Goal: Task Accomplishment & Management: Use online tool/utility

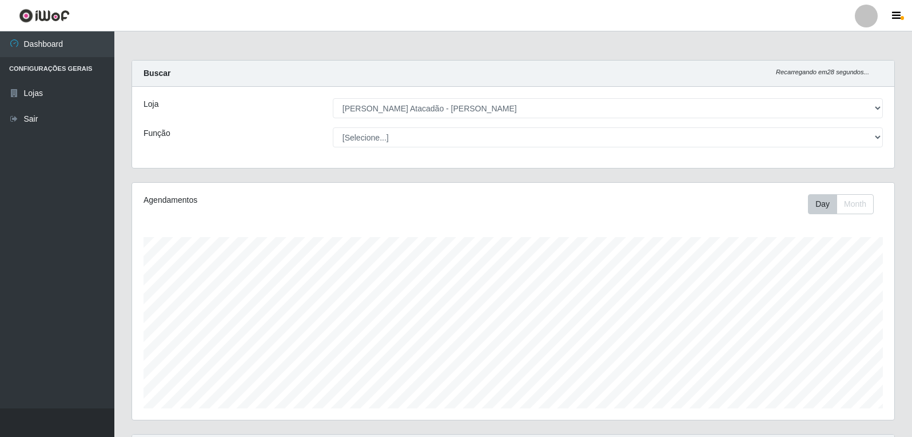
select select "523"
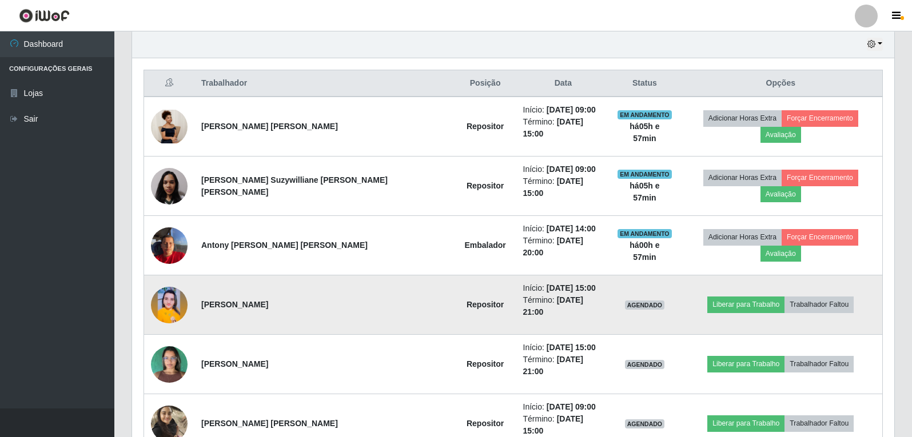
scroll to position [461, 0]
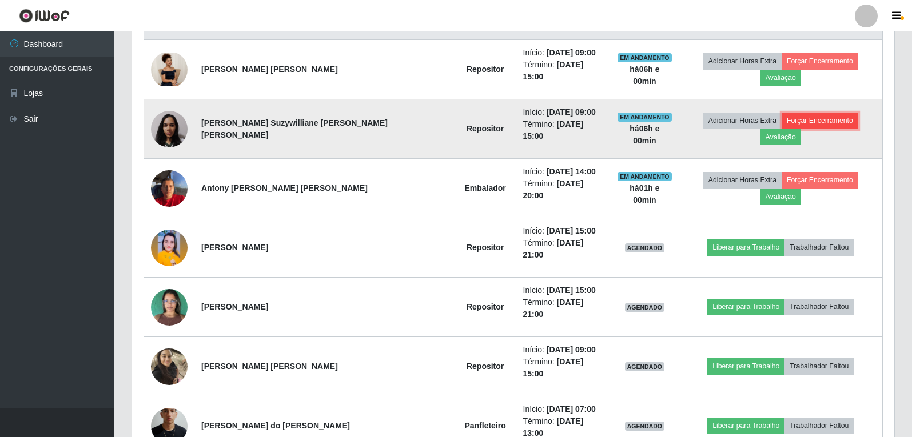
click at [781, 117] on button "Forçar Encerramento" at bounding box center [819, 121] width 77 height 16
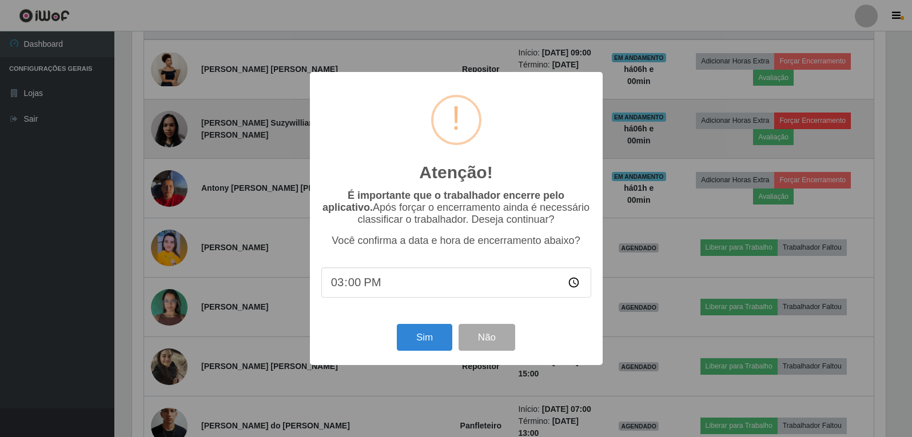
scroll to position [237, 756]
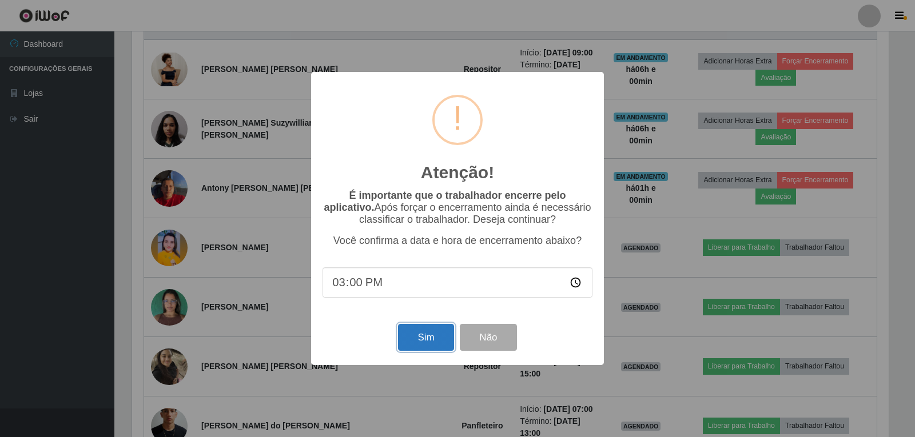
click at [437, 339] on button "Sim" at bounding box center [425, 337] width 55 height 27
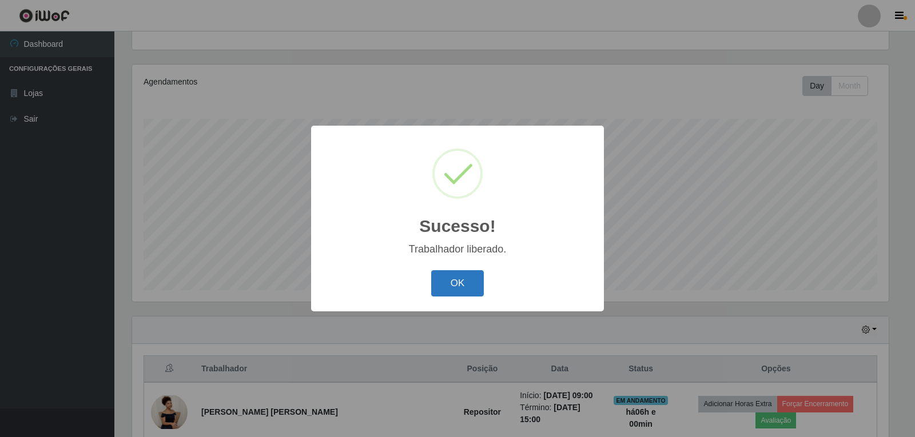
click at [476, 280] on button "OK" at bounding box center [457, 283] width 53 height 27
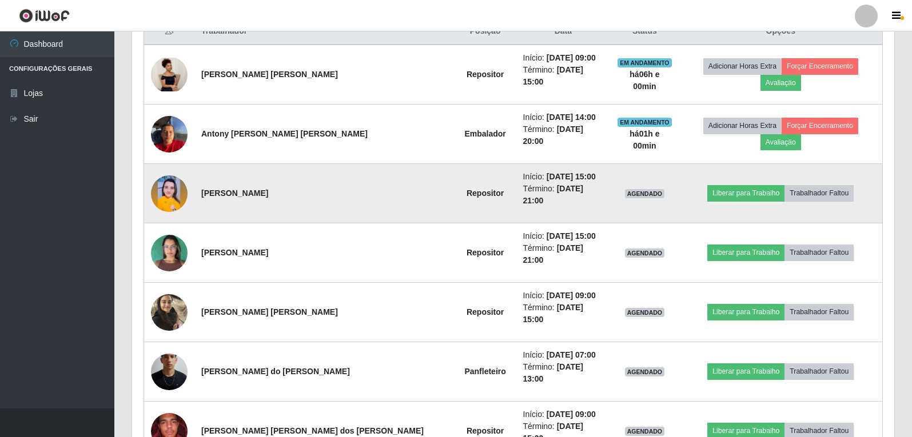
scroll to position [461, 0]
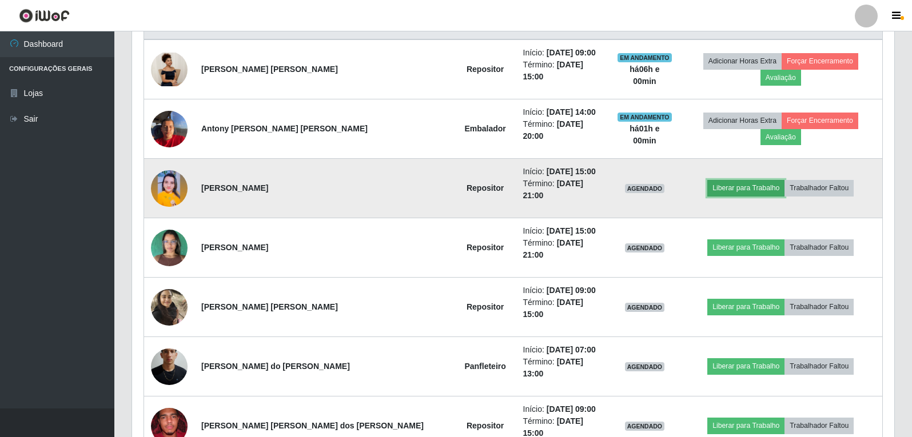
click at [733, 180] on button "Liberar para Trabalho" at bounding box center [745, 188] width 77 height 16
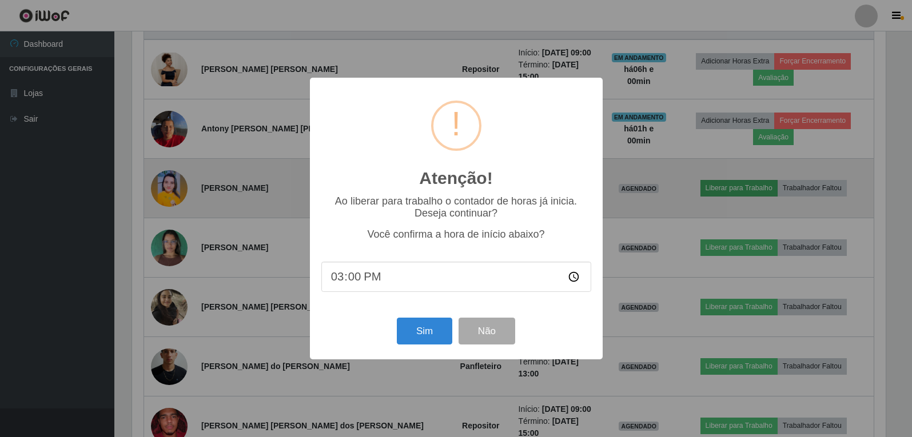
scroll to position [237, 756]
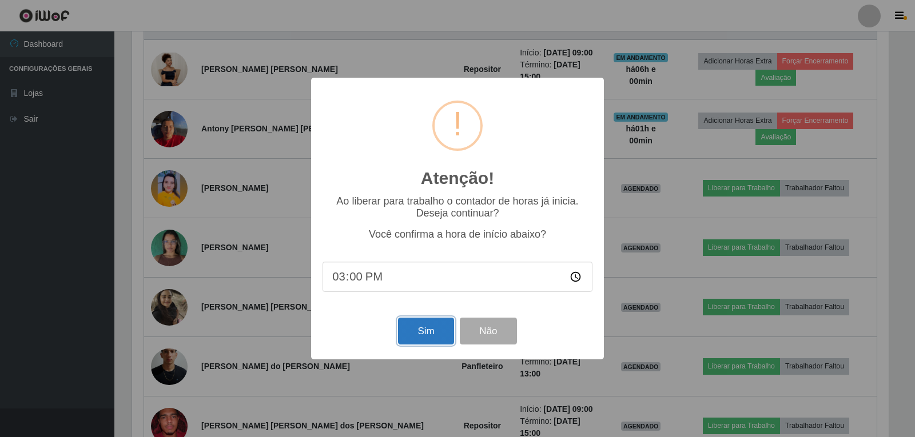
click at [413, 340] on button "Sim" at bounding box center [425, 331] width 55 height 27
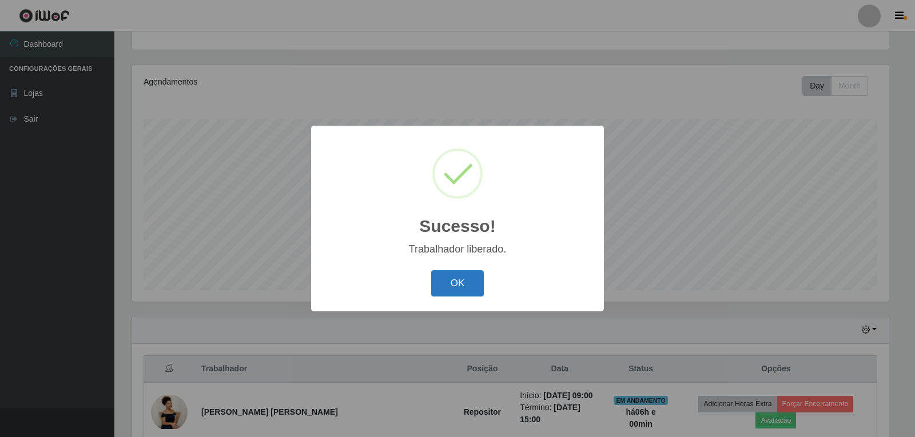
click at [446, 282] on button "OK" at bounding box center [457, 283] width 53 height 27
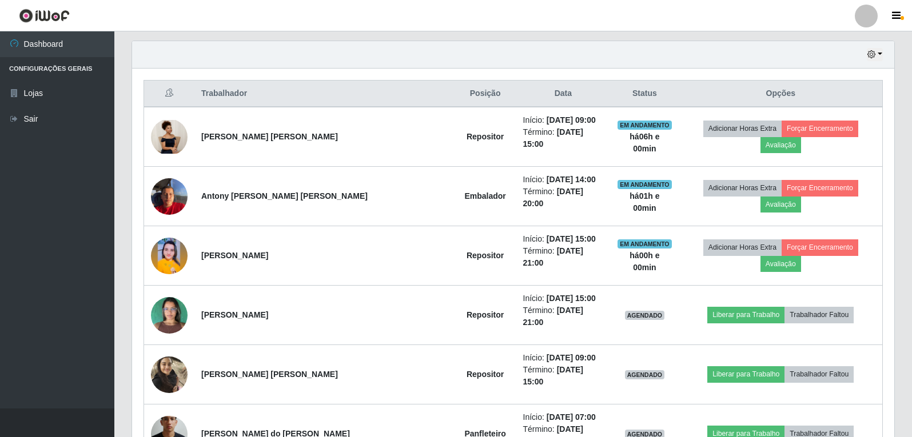
scroll to position [404, 0]
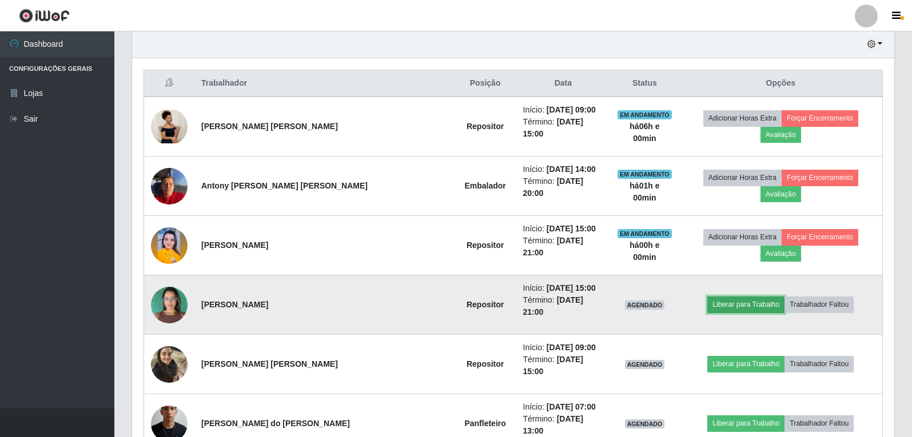
click at [717, 297] on button "Liberar para Trabalho" at bounding box center [745, 305] width 77 height 16
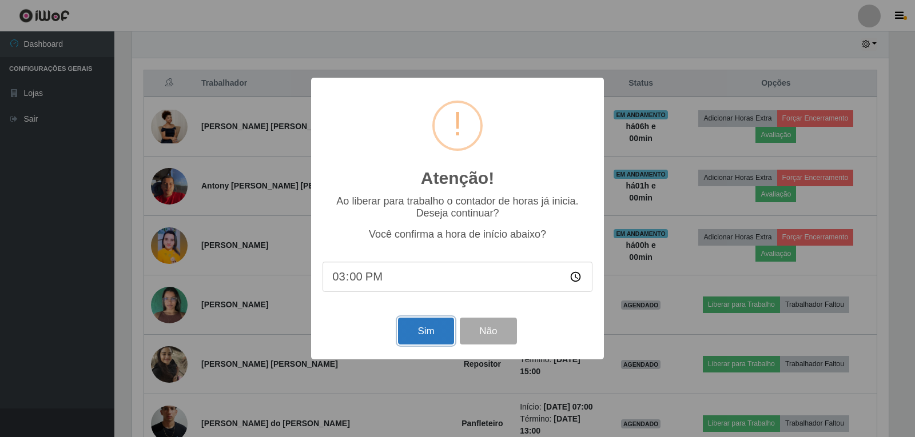
click at [418, 345] on button "Sim" at bounding box center [425, 331] width 55 height 27
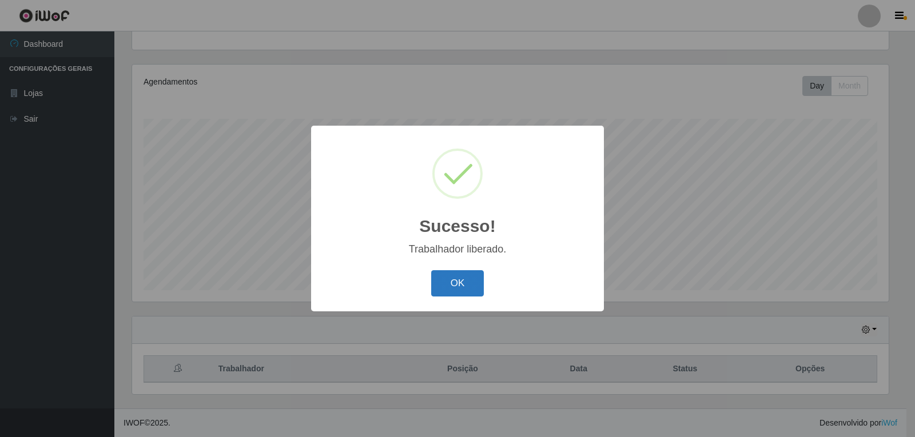
click at [452, 289] on button "OK" at bounding box center [457, 283] width 53 height 27
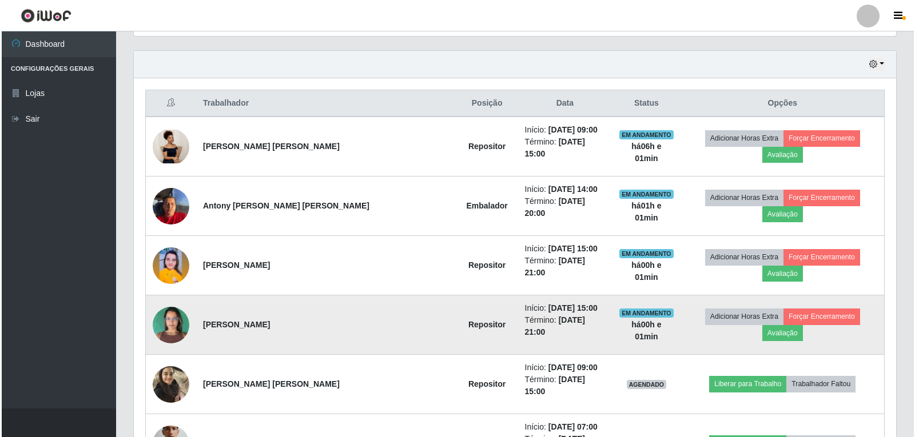
scroll to position [404, 0]
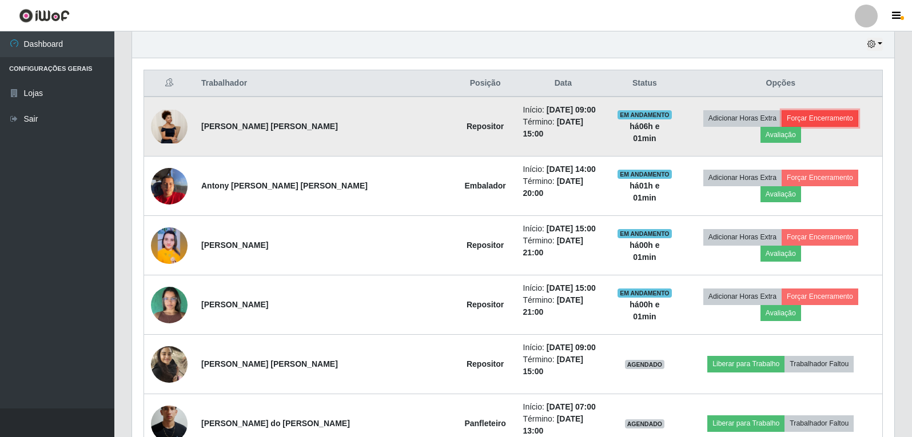
click at [784, 125] on button "Forçar Encerramento" at bounding box center [819, 118] width 77 height 16
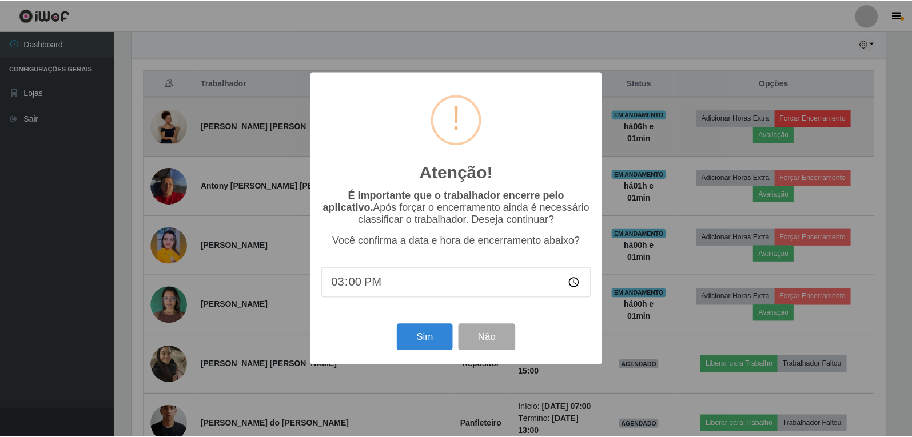
scroll to position [237, 756]
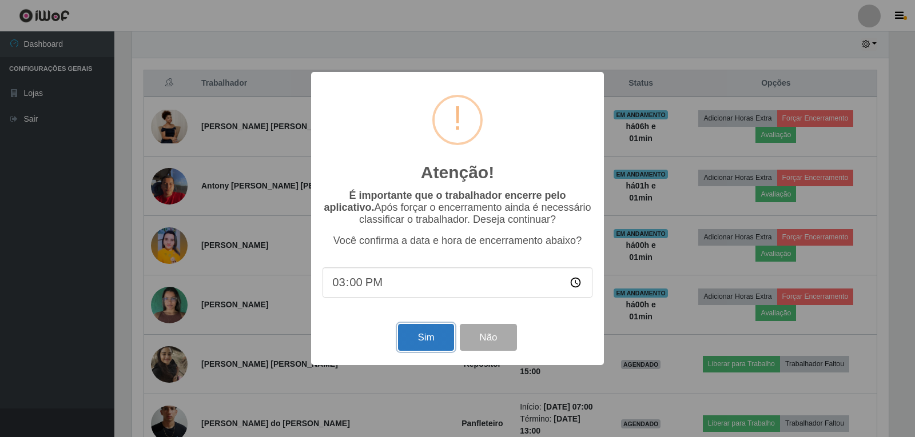
click at [434, 336] on button "Sim" at bounding box center [425, 337] width 55 height 27
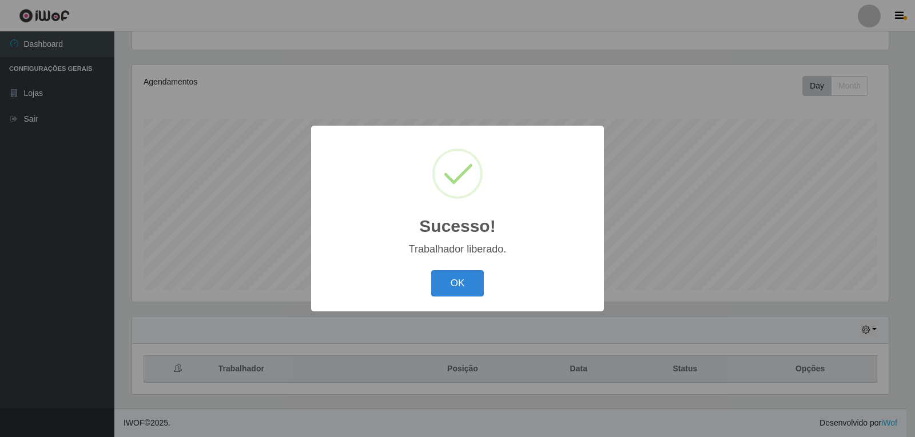
click at [438, 273] on button "OK" at bounding box center [457, 283] width 53 height 27
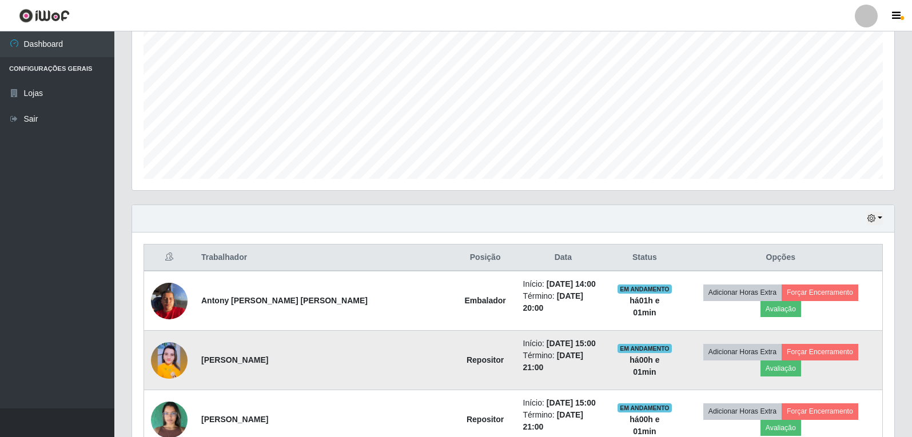
scroll to position [343, 0]
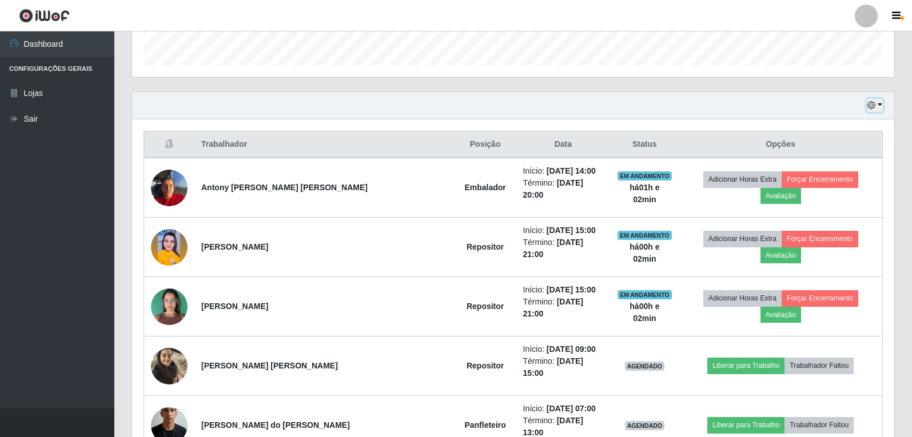
click at [879, 104] on button "button" at bounding box center [875, 105] width 16 height 13
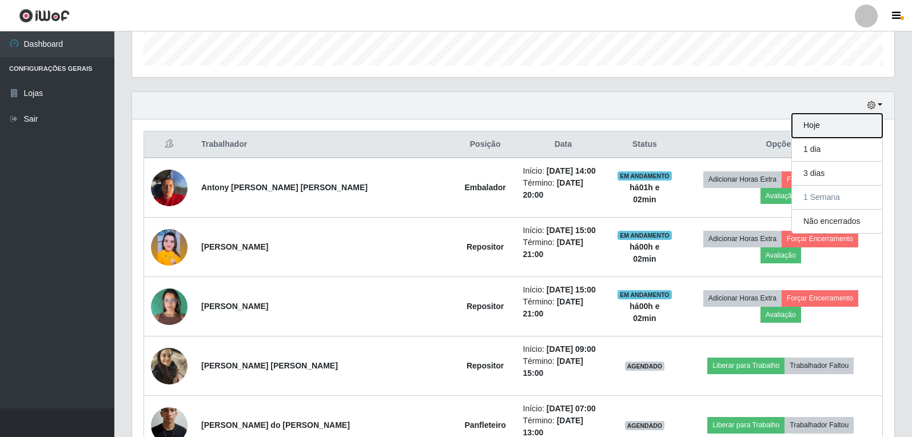
click at [820, 129] on button "Hoje" at bounding box center [837, 126] width 90 height 24
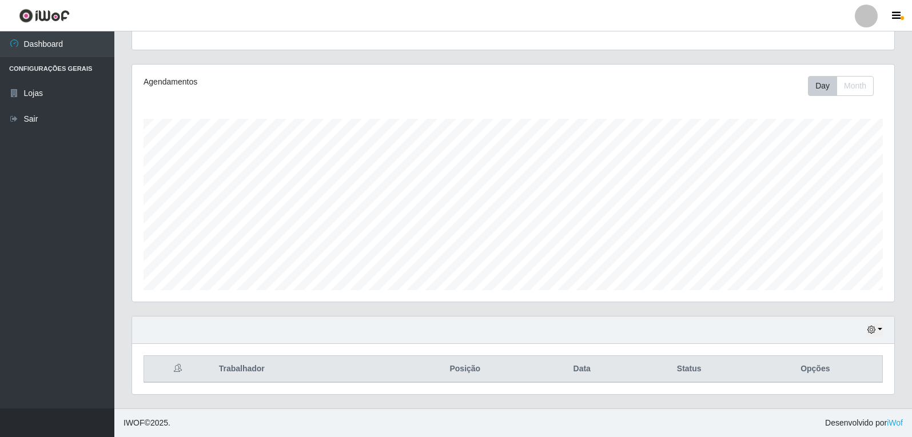
scroll to position [271, 0]
